Goal: Communication & Community: Answer question/provide support

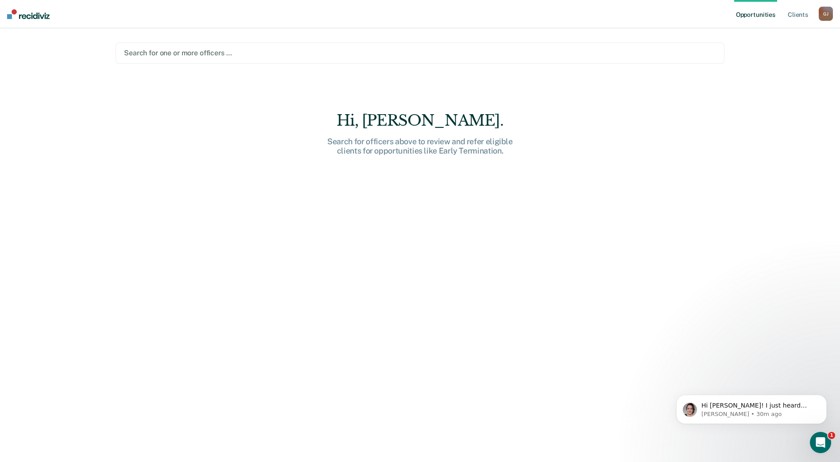
click at [272, 50] on div at bounding box center [420, 53] width 592 height 10
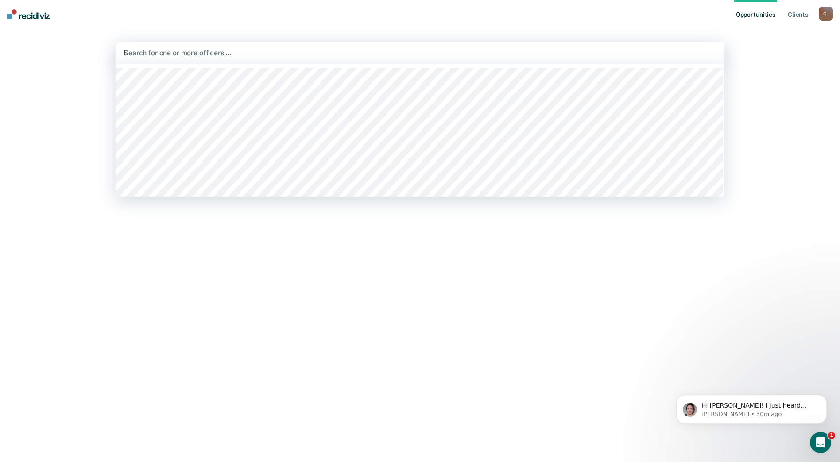
type input "ky"
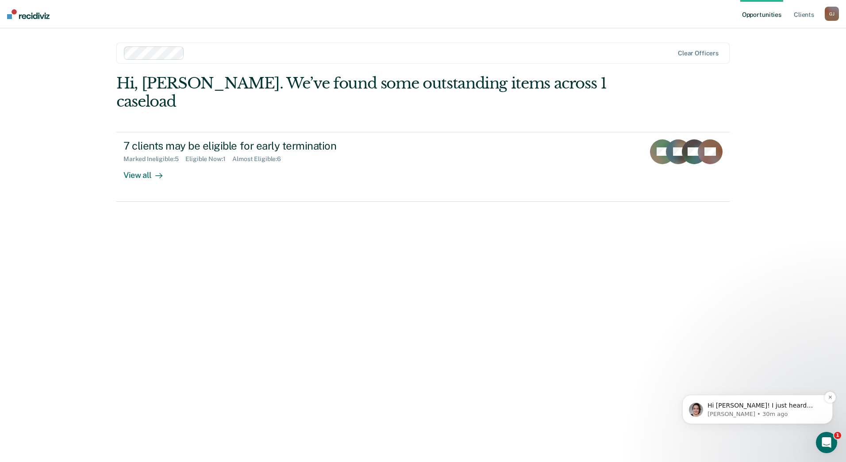
click at [736, 416] on p "Nora • 30m ago" at bounding box center [765, 414] width 114 height 8
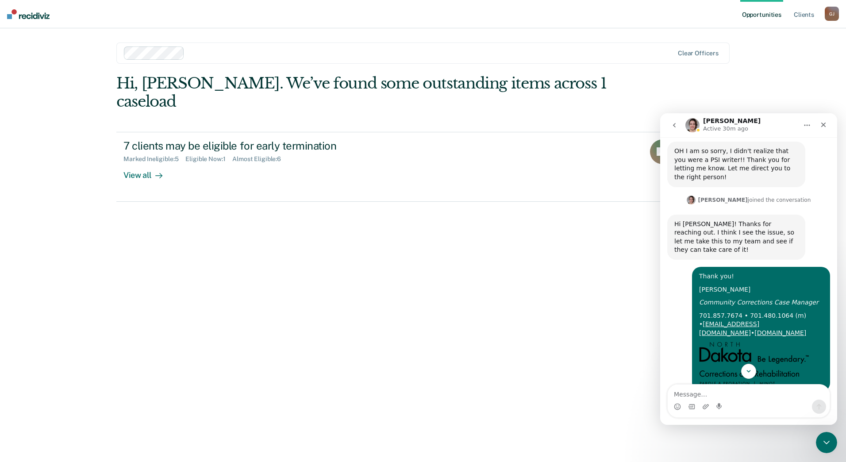
scroll to position [533, 0]
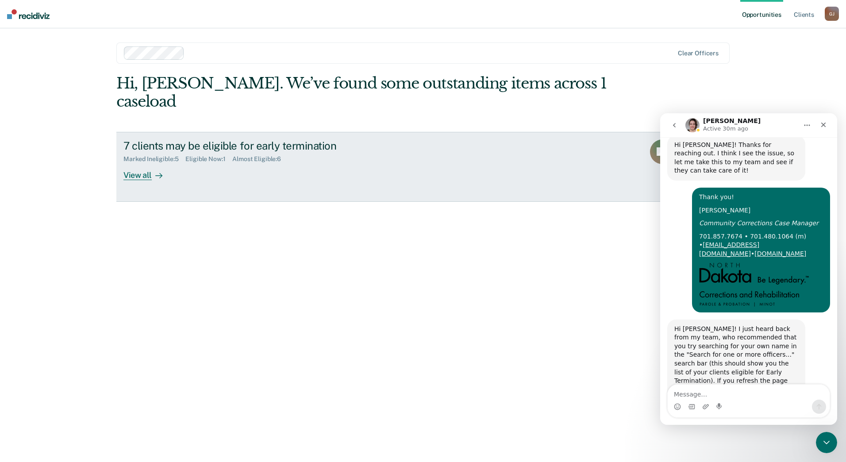
click at [342, 154] on div "7 clients may be eligible for early termination Marked Ineligible : 5 Eligible …" at bounding box center [290, 159] width 332 height 41
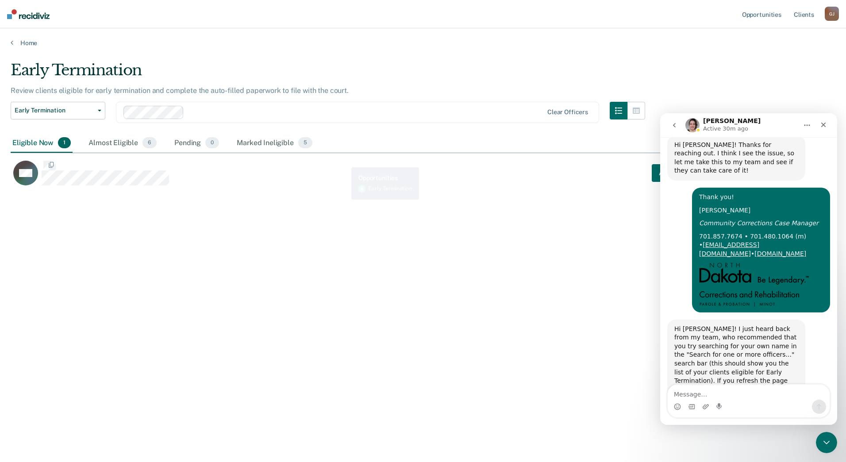
scroll to position [328, 819]
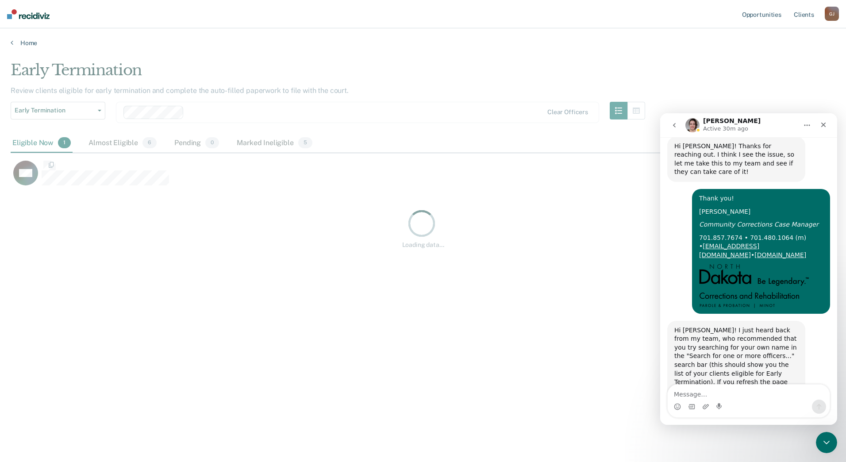
scroll to position [328, 819]
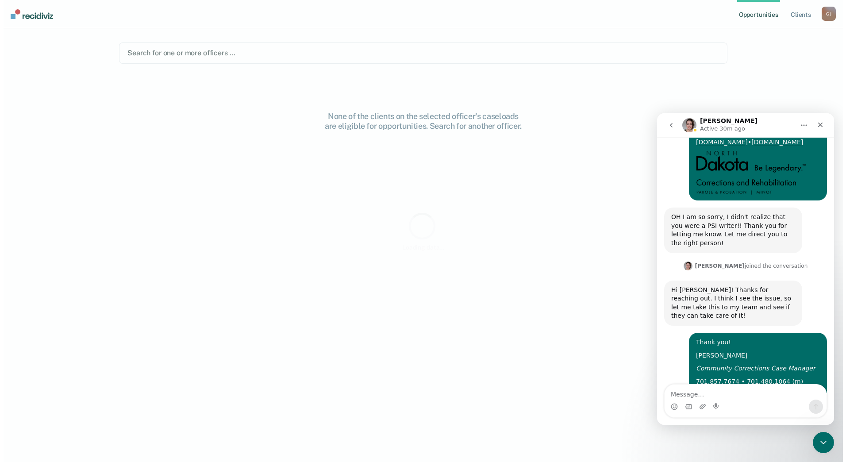
scroll to position [533, 0]
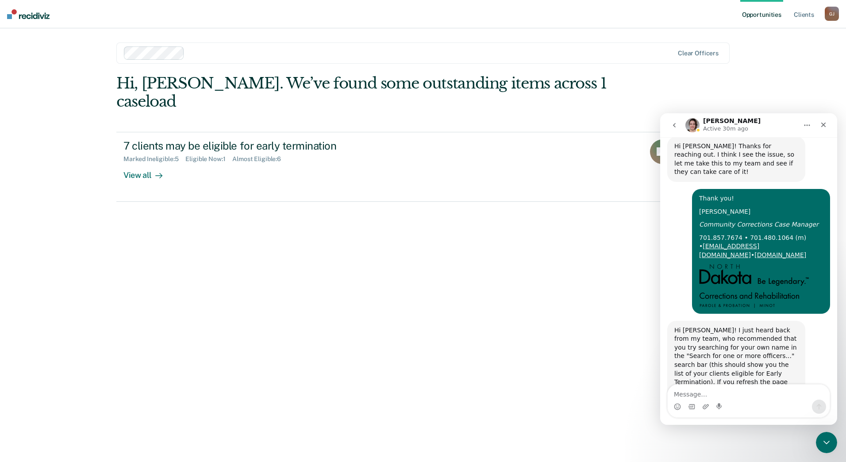
click at [707, 397] on textarea "Message…" at bounding box center [749, 392] width 162 height 15
type textarea "Yes, that worked. Thank you for the help!!"
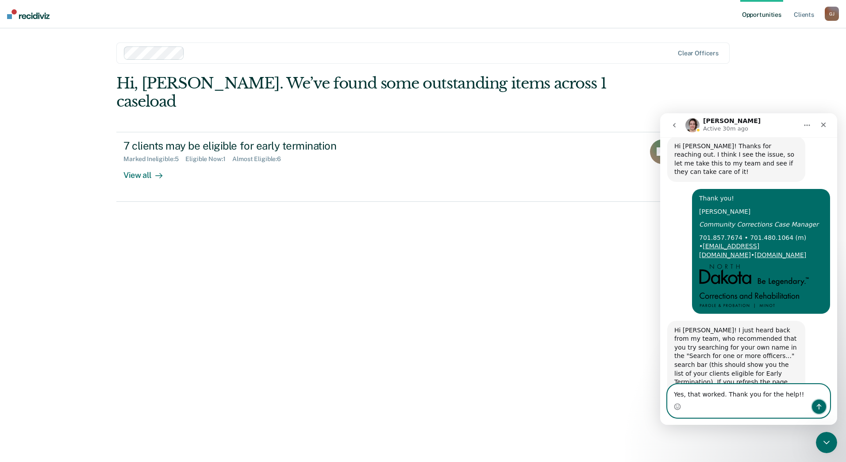
click at [819, 407] on icon "Send a message…" at bounding box center [819, 406] width 7 height 7
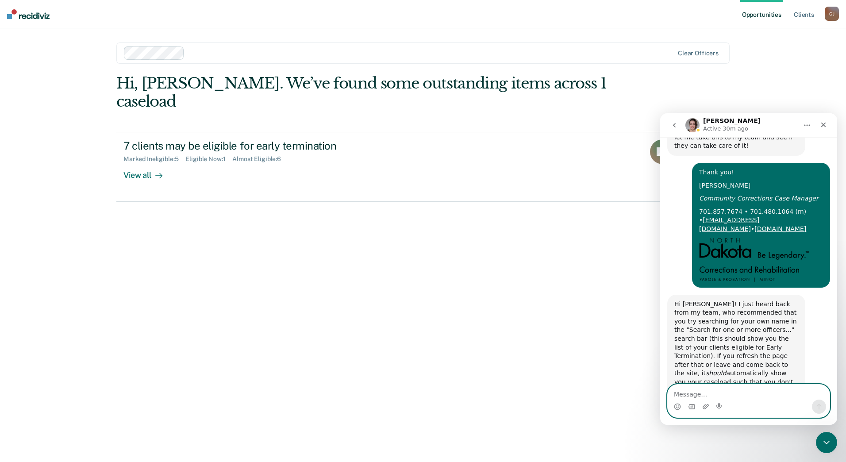
scroll to position [560, 0]
